Goal: Task Accomplishment & Management: Manage account settings

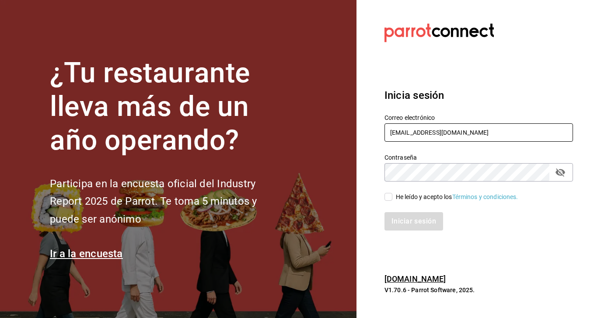
type input "gusibarenque@gmail.com"
click at [566, 172] on button "passwordField" at bounding box center [560, 172] width 15 height 15
click at [383, 201] on div "He leído y acepto los Términos y condiciones." at bounding box center [473, 191] width 199 height 20
click at [385, 200] on input "He leído y acepto los Términos y condiciones." at bounding box center [388, 197] width 8 height 8
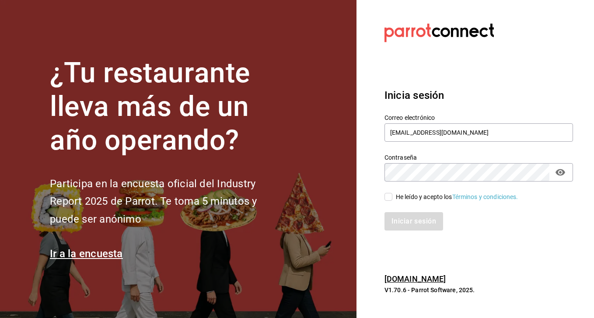
checkbox input "true"
click at [397, 220] on button "Iniciar sesión" at bounding box center [413, 221] width 59 height 18
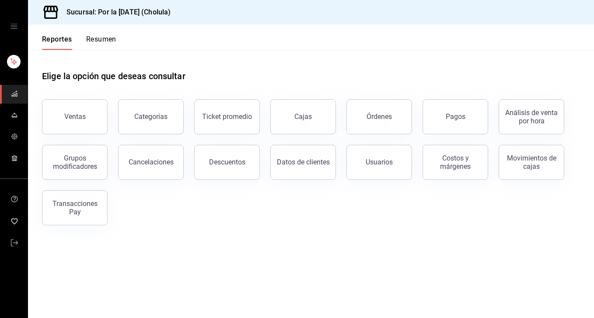
click at [14, 28] on icon "open drawer" at bounding box center [13, 26] width 7 height 7
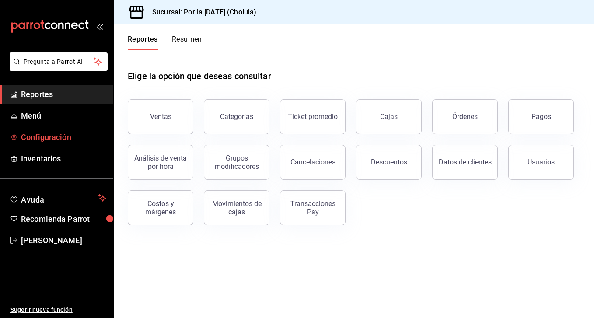
click at [53, 142] on span "Configuración" at bounding box center [63, 137] width 85 height 12
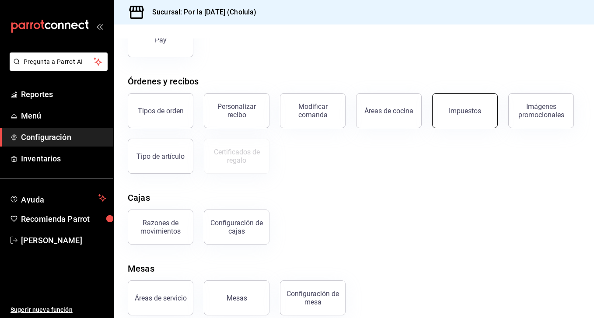
scroll to position [121, 0]
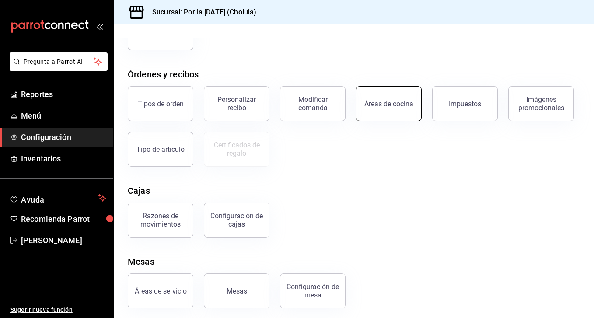
click at [389, 117] on button "Áreas de cocina" at bounding box center [389, 103] width 66 height 35
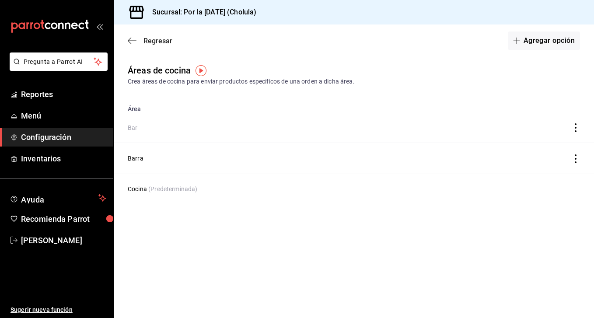
click at [138, 45] on span "Regresar" at bounding box center [150, 41] width 45 height 8
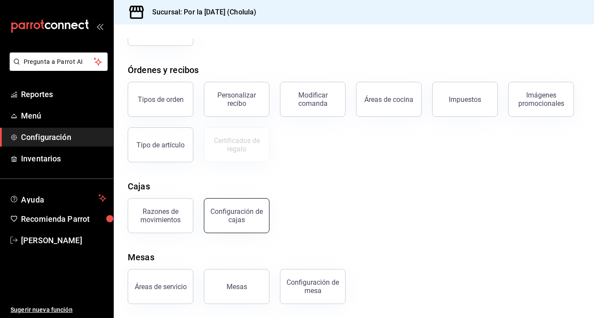
click at [254, 222] on div "Configuración de cajas" at bounding box center [236, 215] width 54 height 17
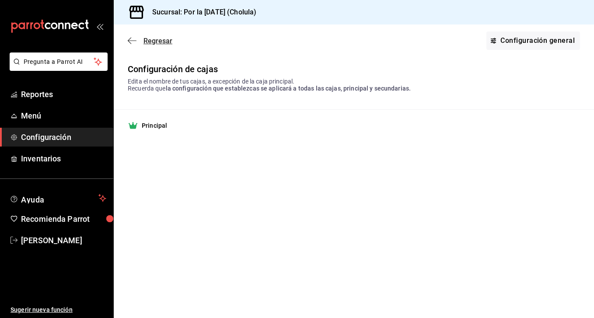
click at [131, 39] on icon "button" at bounding box center [132, 41] width 9 height 8
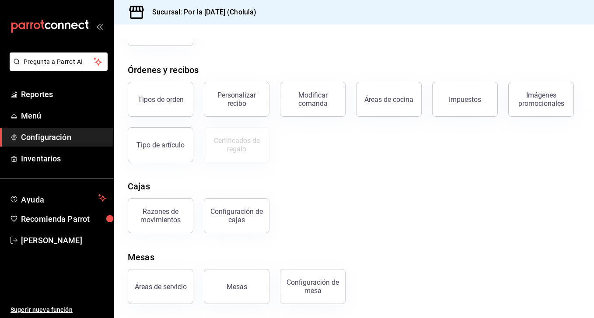
scroll to position [125, 0]
click at [153, 287] on div "Áreas de servicio" at bounding box center [161, 286] width 52 height 8
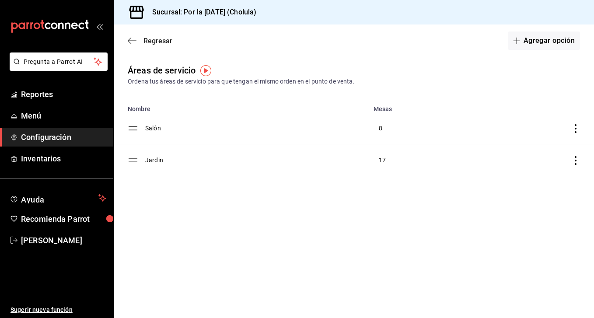
click at [138, 43] on span "Regresar" at bounding box center [150, 41] width 45 height 8
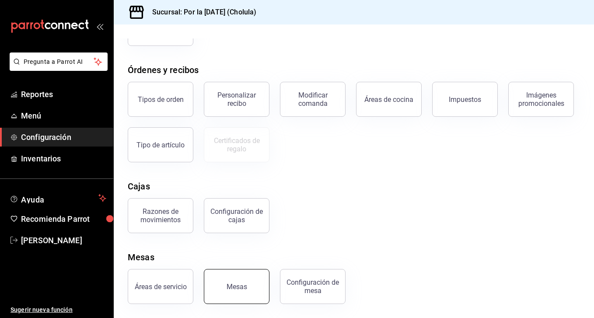
click at [248, 285] on button "Mesas" at bounding box center [237, 286] width 66 height 35
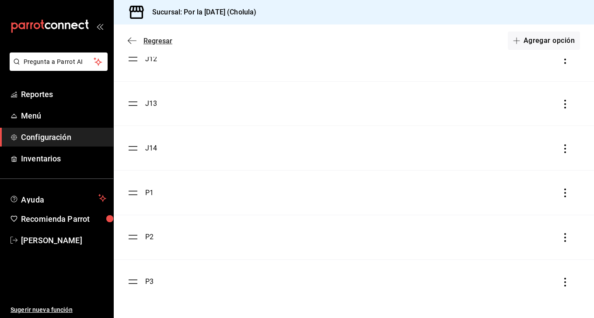
scroll to position [964, 0]
click at [134, 38] on icon "button" at bounding box center [132, 41] width 9 height 8
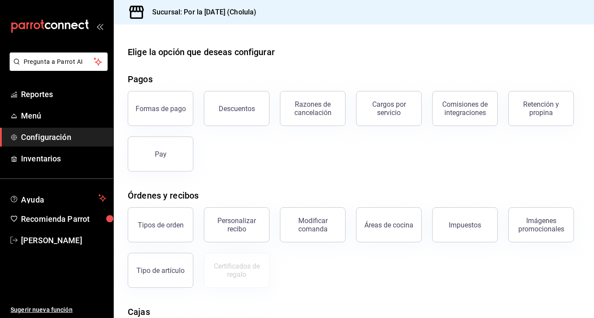
click at [235, 167] on div "Formas de pago Descuentos Razones de cancelación Cargos por servicio Comisiones…" at bounding box center [348, 125] width 463 height 91
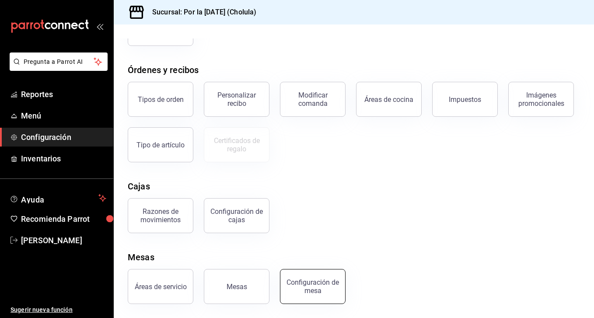
scroll to position [125, 0]
click at [325, 282] on div "Configuración de mesa" at bounding box center [312, 286] width 54 height 17
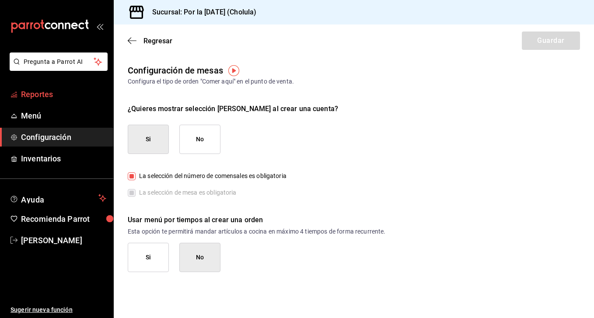
click at [69, 89] on span "Reportes" at bounding box center [63, 94] width 85 height 12
